Goal: Information Seeking & Learning: Find specific fact

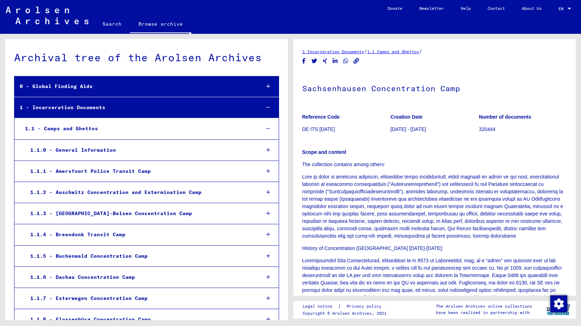
scroll to position [780, 0]
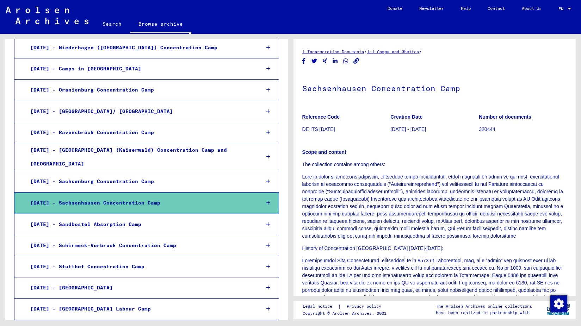
click at [111, 23] on link "Search" at bounding box center [112, 23] width 36 height 17
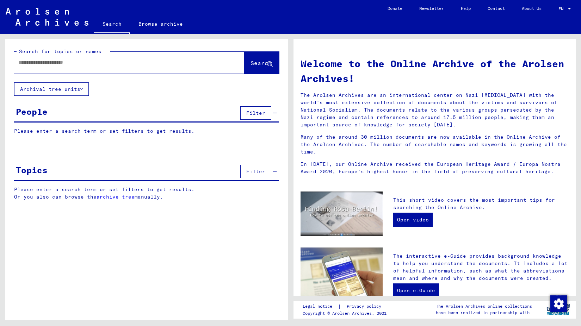
click at [93, 60] on input "text" at bounding box center [120, 62] width 205 height 7
type input "**********"
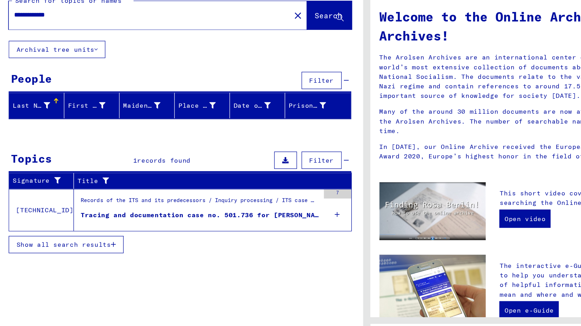
click at [209, 215] on div "Tracing and documentation case no. 501.736 for TESCHNER, BEZALEL born 14.02.1932" at bounding box center [162, 216] width 184 height 7
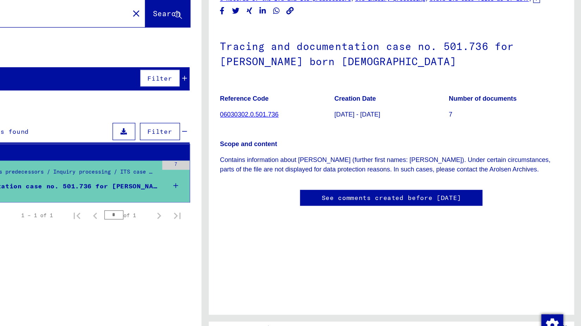
scroll to position [13, 0]
click at [325, 138] on link "06030302.0.501.736" at bounding box center [324, 141] width 45 height 6
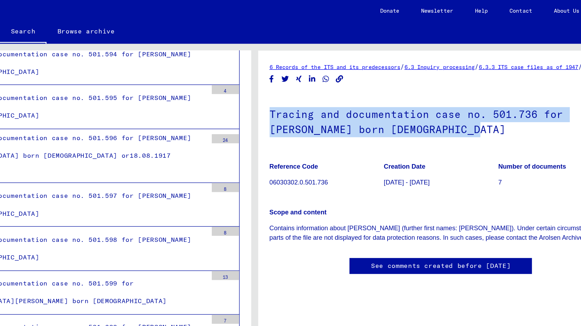
drag, startPoint x: 465, startPoint y: 107, endPoint x: 299, endPoint y: 97, distance: 166.2
click at [299, 97] on yv-its-full-details "6 Records of the ITS and its predecessors / 6.3 Inquiry processing / 6.3.3 ITS …" at bounding box center [434, 137] width 282 height 178
copy h1 "Tracing and documentation case no. 501.736 for TESCHNER, BEZALEL born 14.02.1932"
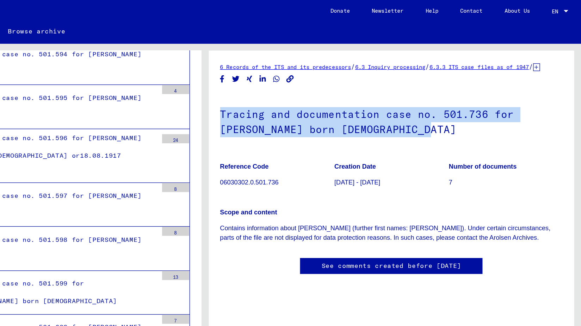
click at [496, 7] on link "Contact" at bounding box center [496, 8] width 34 height 17
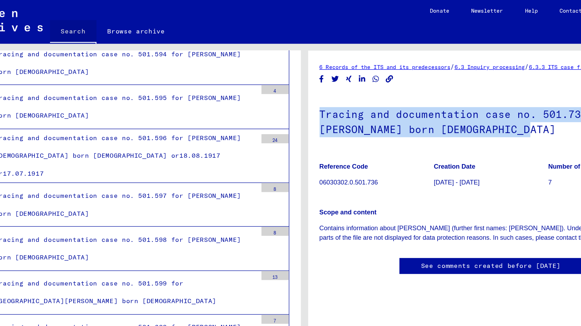
click at [115, 25] on link "Search" at bounding box center [112, 24] width 36 height 18
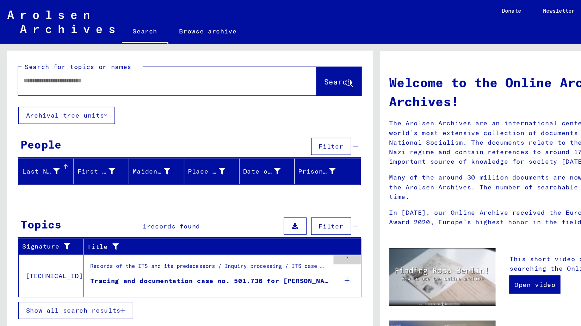
click at [72, 67] on div at bounding box center [118, 63] width 209 height 16
click at [61, 64] on input "text" at bounding box center [120, 62] width 205 height 7
type input "*"
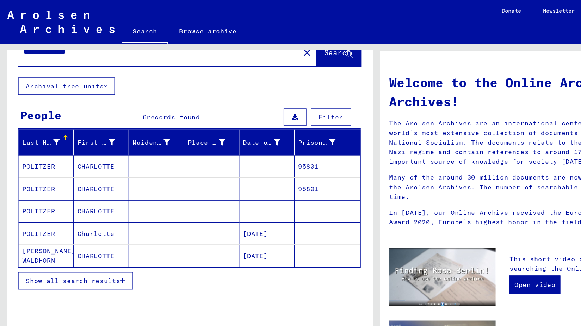
scroll to position [35, 0]
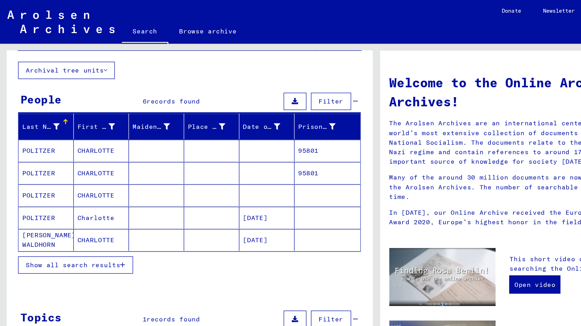
click at [238, 117] on mat-cell "95801" at bounding box center [253, 116] width 51 height 17
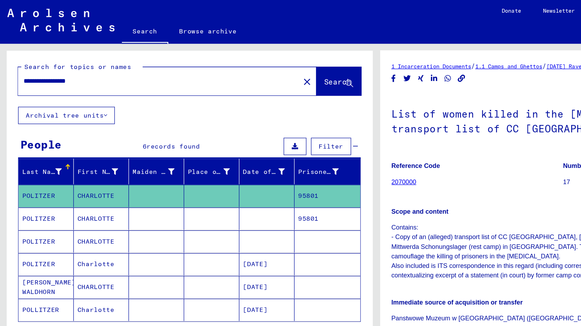
click at [81, 64] on input "**********" at bounding box center [122, 62] width 209 height 7
drag, startPoint x: 81, startPoint y: 63, endPoint x: 24, endPoint y: 57, distance: 57.5
click at [24, 57] on div "**********" at bounding box center [120, 63] width 213 height 16
type input "**********"
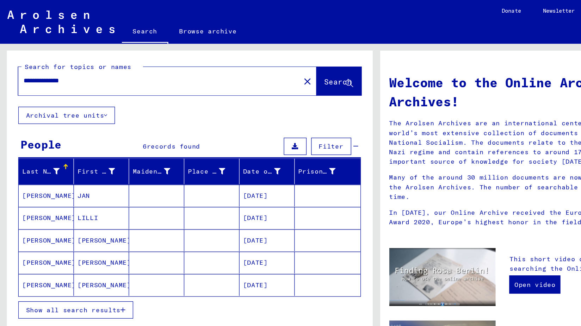
click at [37, 218] on mat-cell "TESCHNER" at bounding box center [35, 220] width 43 height 17
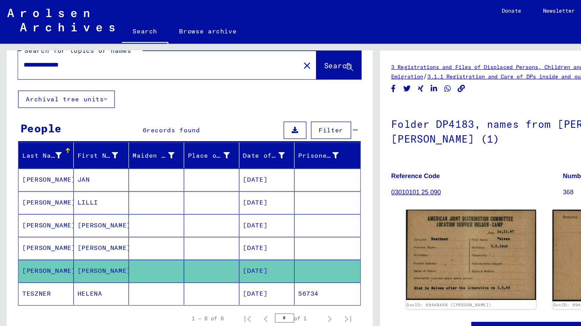
scroll to position [12, 0]
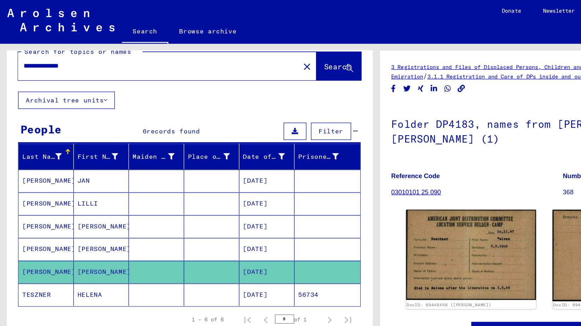
click at [274, 162] on mat-cell at bounding box center [253, 157] width 51 height 17
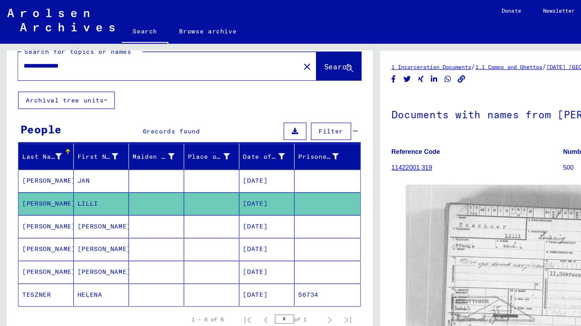
click at [72, 212] on mat-cell "Helene" at bounding box center [78, 209] width 43 height 17
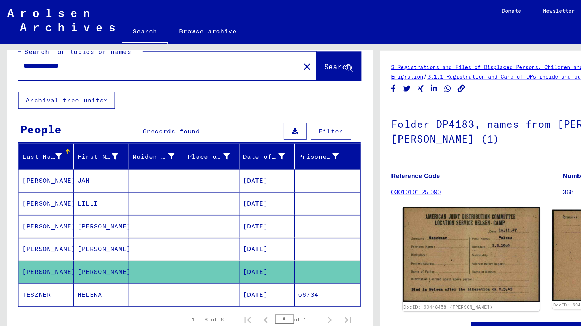
click at [374, 205] on img at bounding box center [364, 196] width 106 height 73
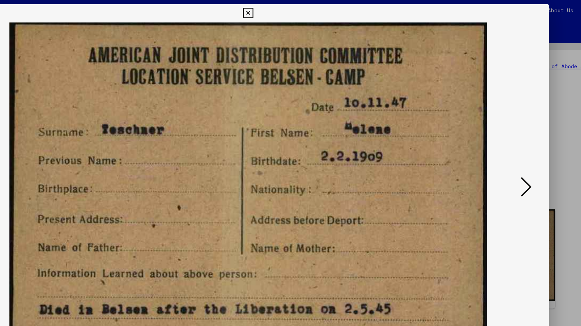
click at [292, 10] on icon at bounding box center [290, 10] width 8 height 8
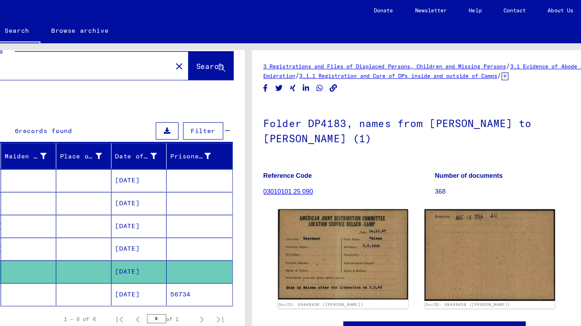
scroll to position [161, 0]
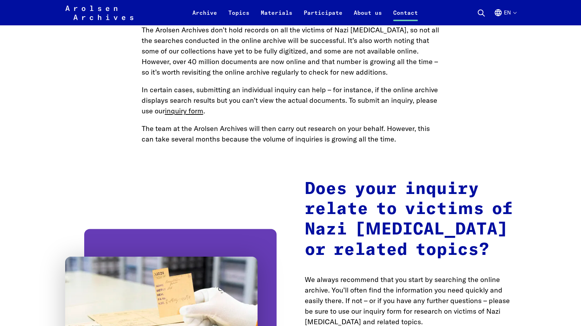
scroll to position [933, 0]
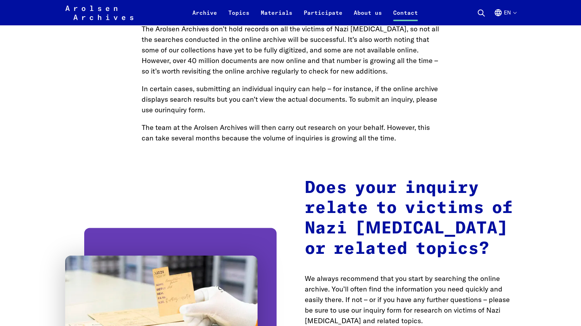
click at [189, 105] on link "inquiry form" at bounding box center [184, 109] width 38 height 9
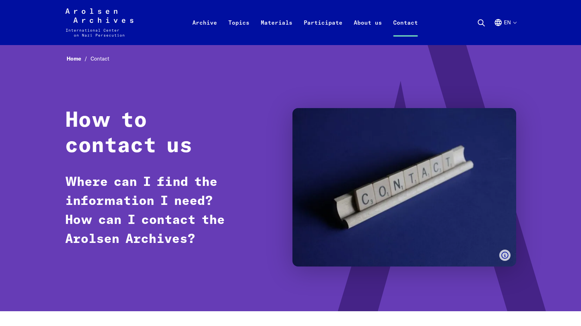
click at [316, 265] on img at bounding box center [404, 187] width 224 height 158
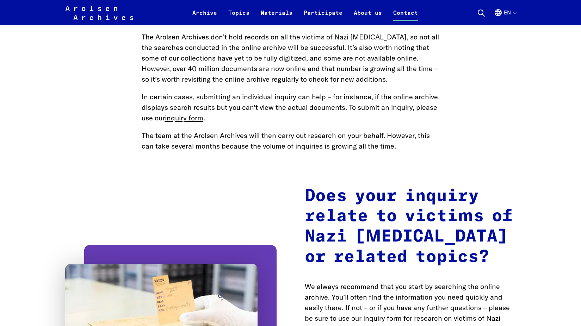
scroll to position [905, 0]
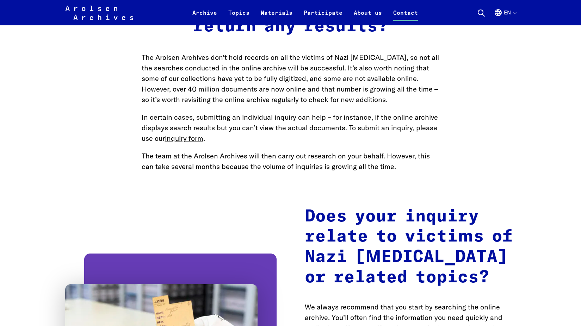
click at [164, 247] on div "Does your inquiry relate to victims of Nazi persecution or related topics? We a…" at bounding box center [290, 324] width 451 height 235
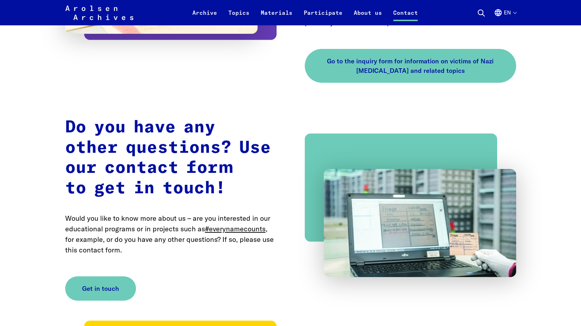
scroll to position [1275, 0]
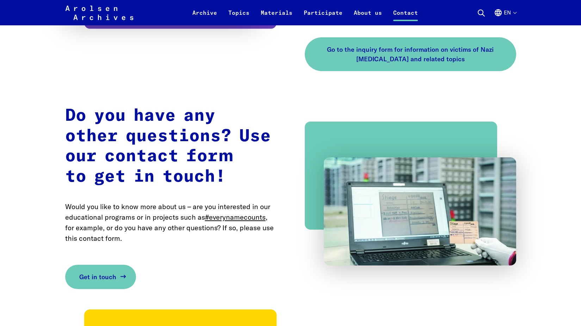
click at [112, 265] on link "Get in touch" at bounding box center [100, 277] width 71 height 24
